Goal: Transaction & Acquisition: Purchase product/service

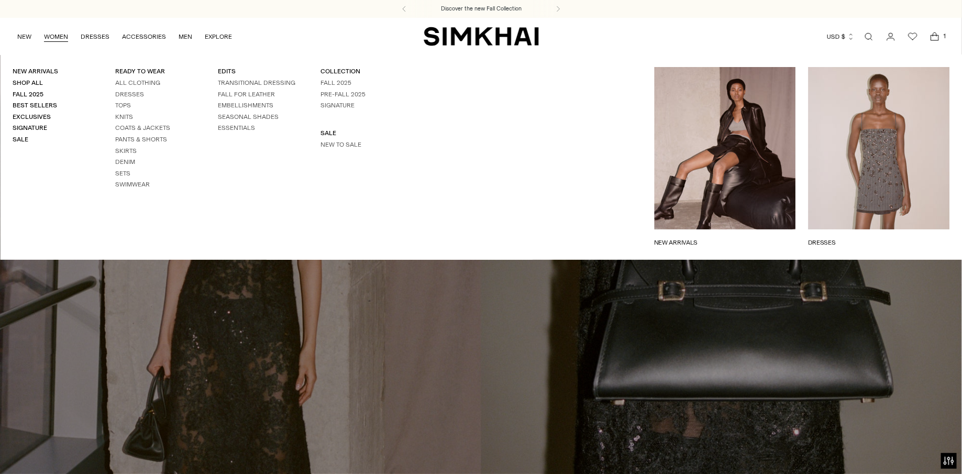
click at [61, 35] on link "WOMEN" at bounding box center [56, 36] width 24 height 23
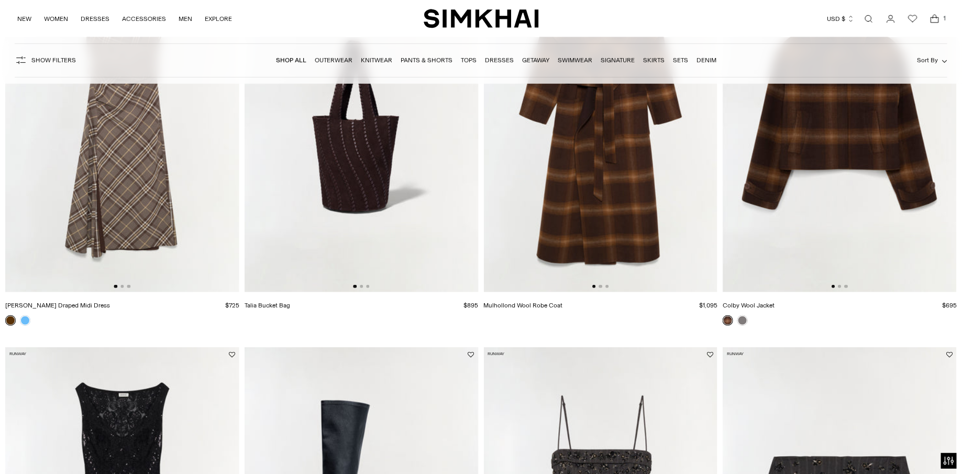
scroll to position [258, 0]
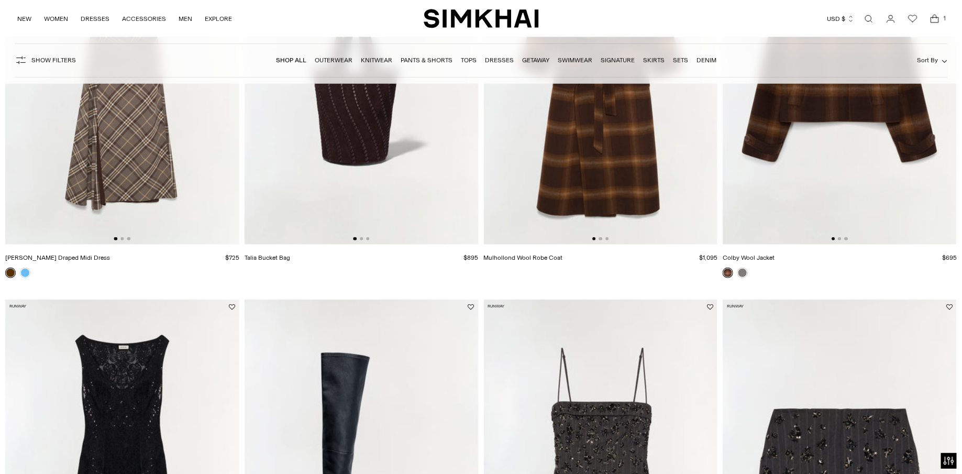
click at [556, 151] on img at bounding box center [601, 69] width 234 height 351
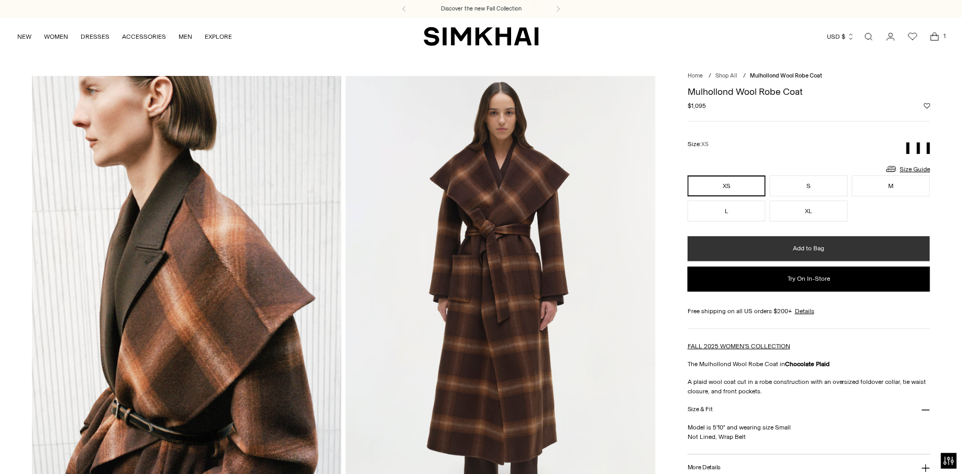
click at [726, 254] on button "Add to Bag" at bounding box center [809, 248] width 243 height 25
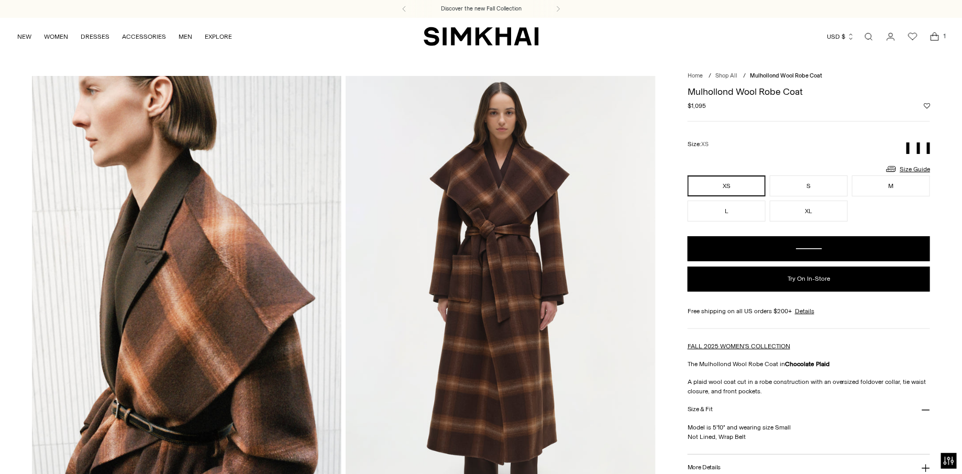
click at [937, 35] on icon "Open cart modal" at bounding box center [935, 37] width 8 height 5
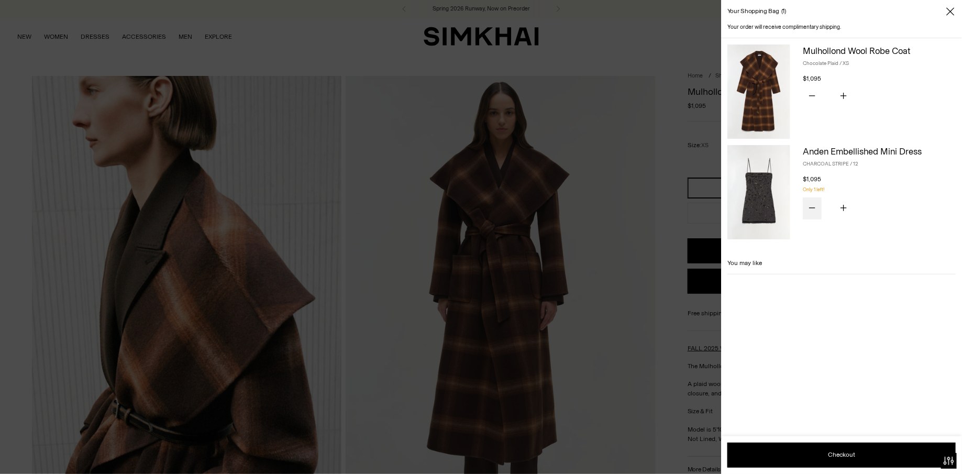
click at [816, 207] on button "Subtract product quantity" at bounding box center [812, 208] width 19 height 22
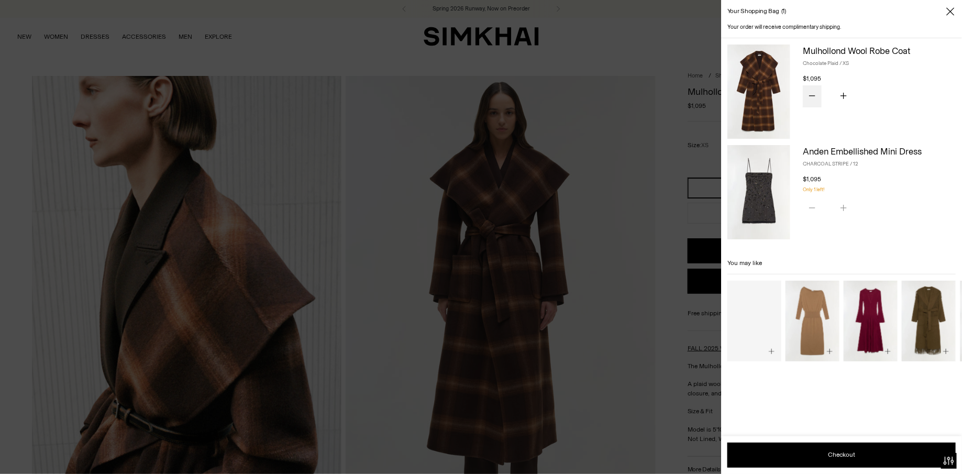
click at [815, 93] on icon "Subtract product quantity" at bounding box center [812, 96] width 6 height 6
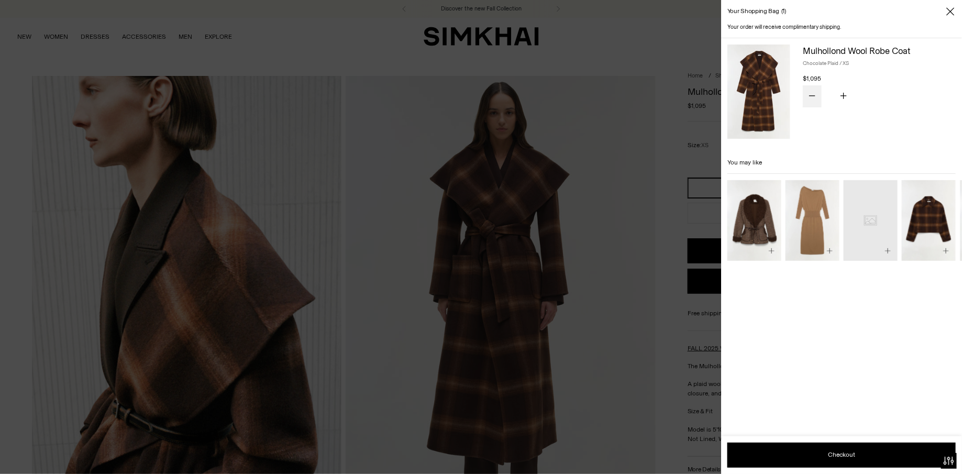
click at [817, 92] on button "Subtract product quantity" at bounding box center [812, 96] width 19 height 22
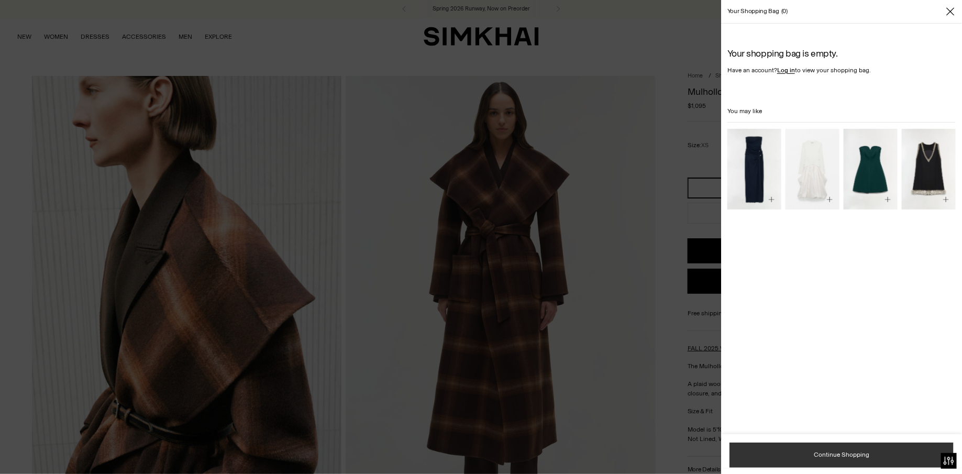
click at [806, 452] on link "Continue Shopping" at bounding box center [842, 455] width 224 height 25
